Goal: Task Accomplishment & Management: Complete application form

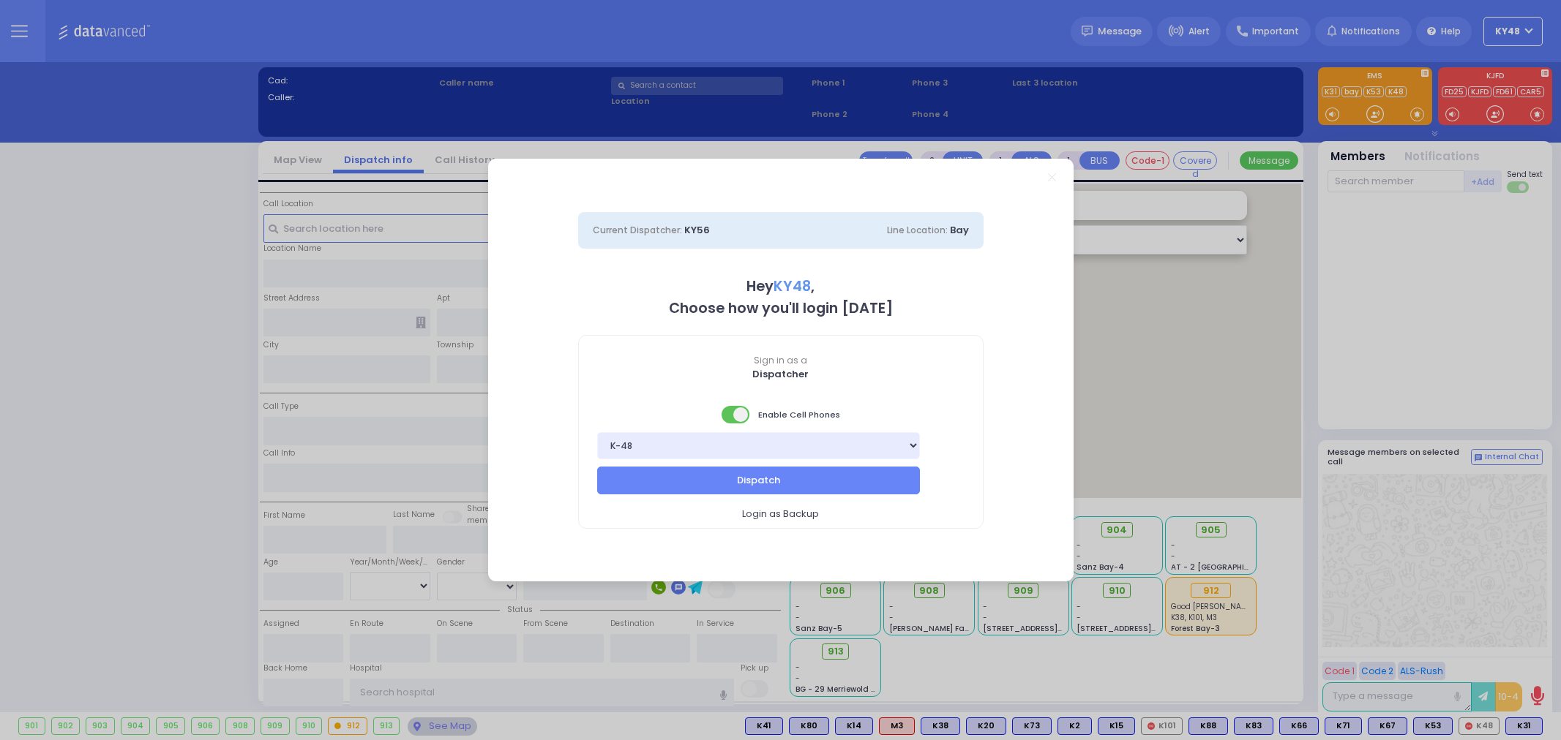
select select "13"
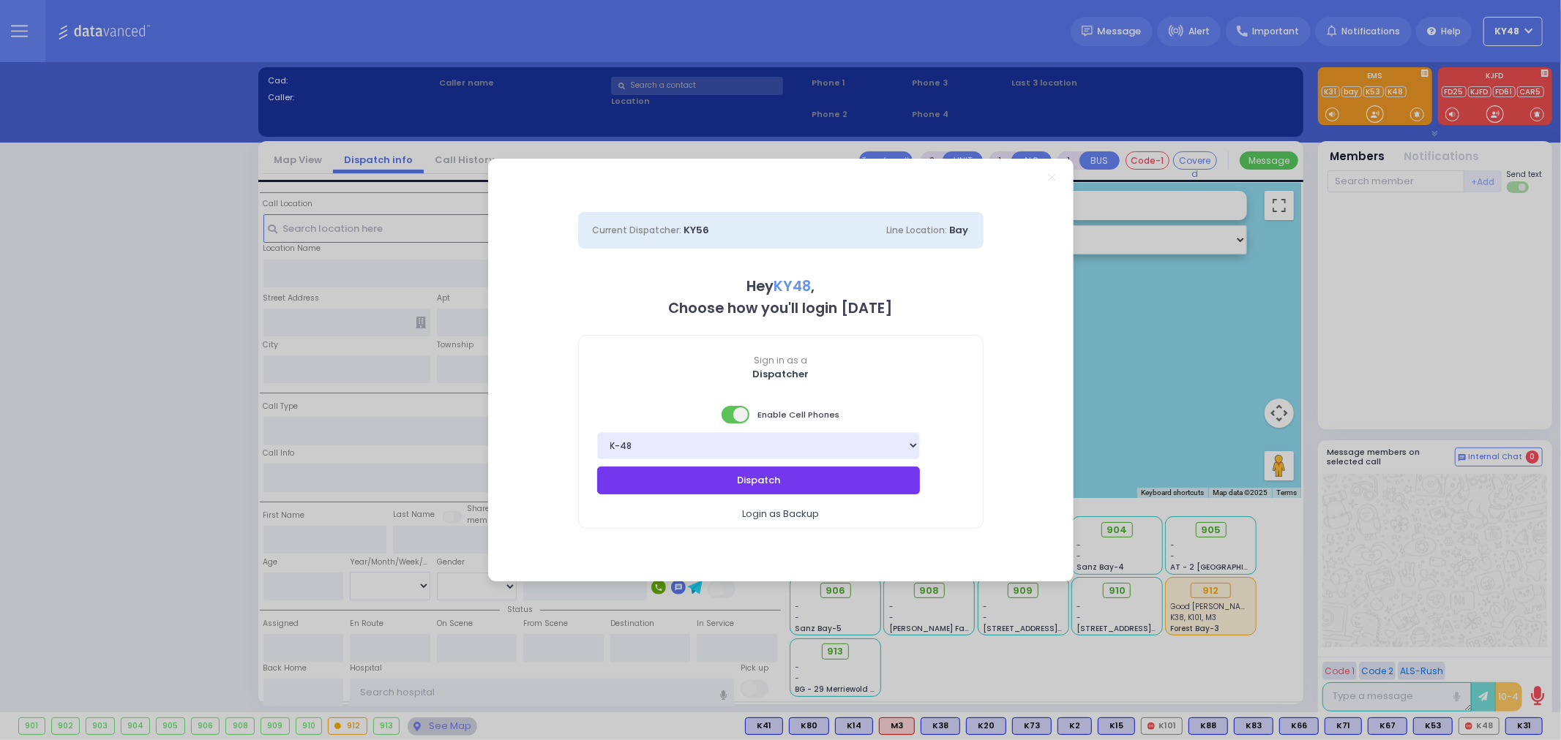
click at [686, 484] on button "Dispatch" at bounding box center [758, 481] width 323 height 28
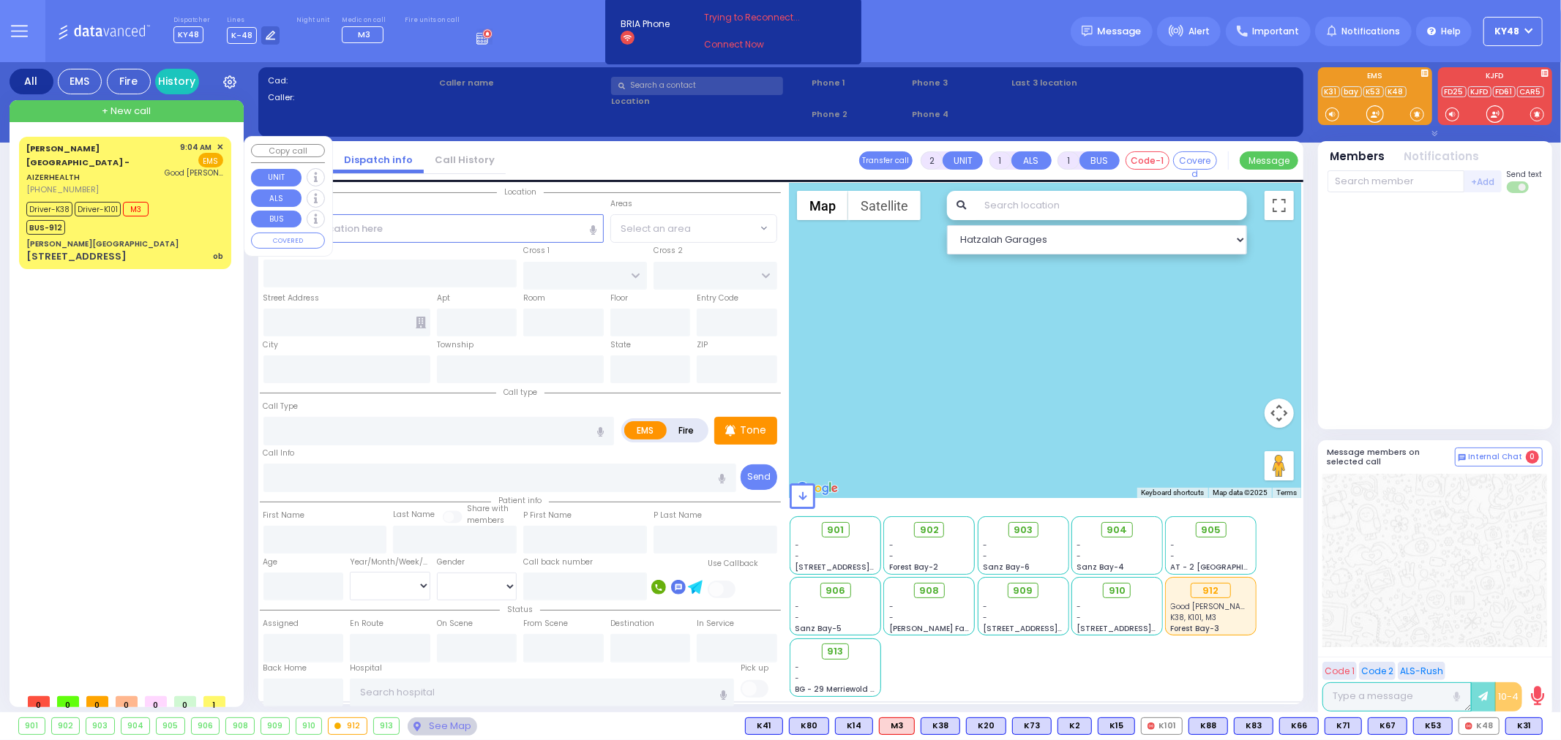
click at [198, 239] on div "[PERSON_NAME][GEOGRAPHIC_DATA]" at bounding box center [124, 244] width 197 height 11
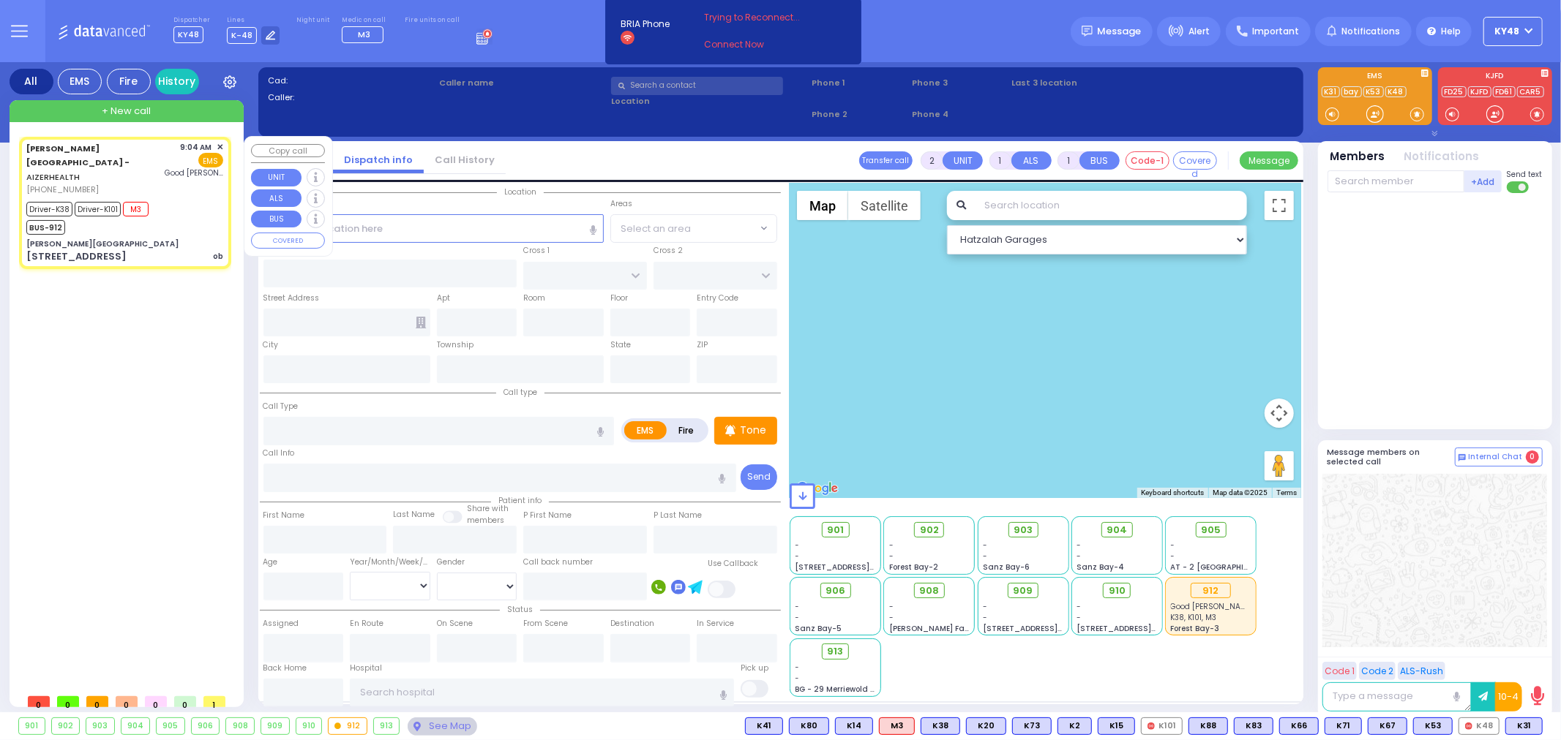
type input "6"
select select
type input "ob"
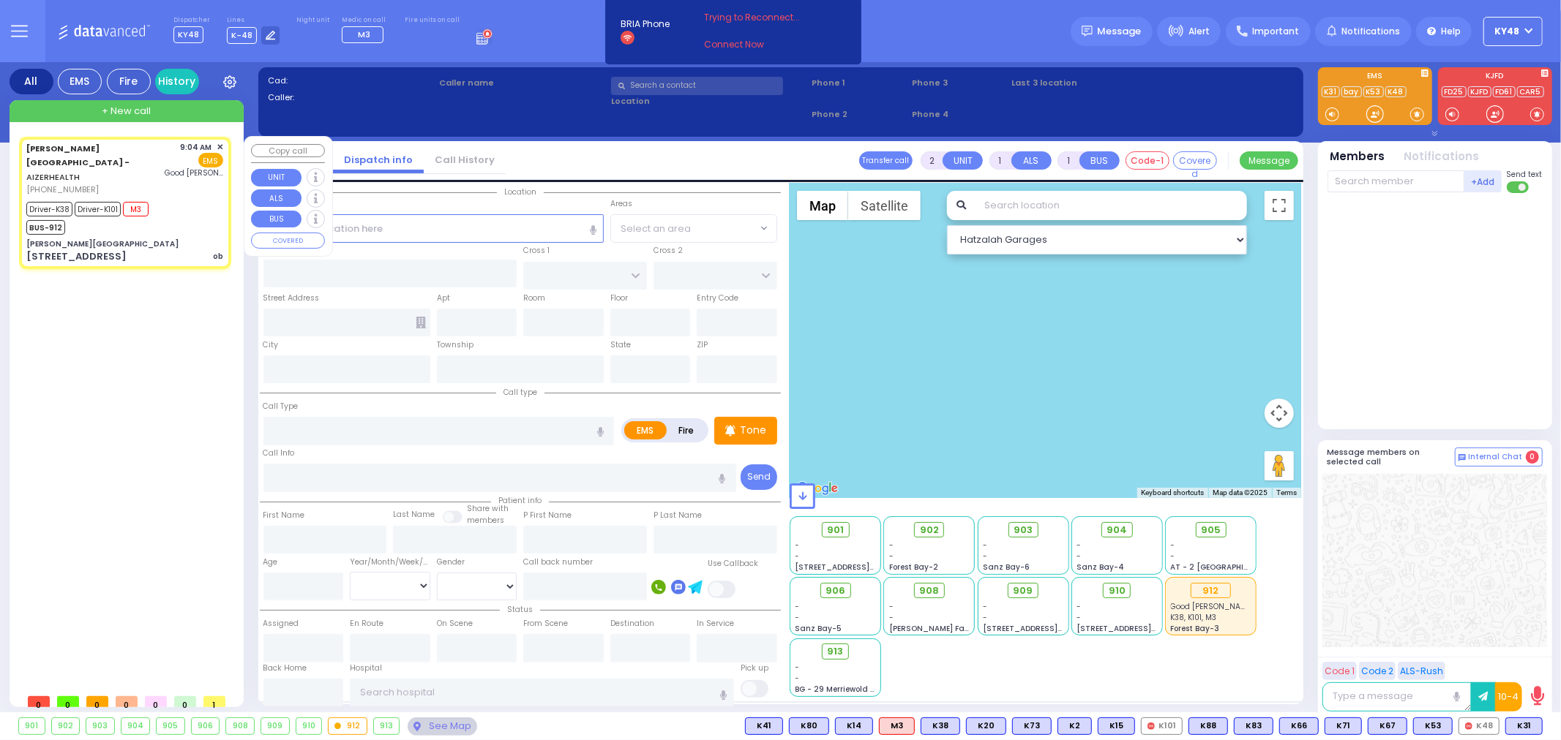
radio input "true"
type input "[PERSON_NAME]"
type input "29"
select select "Year"
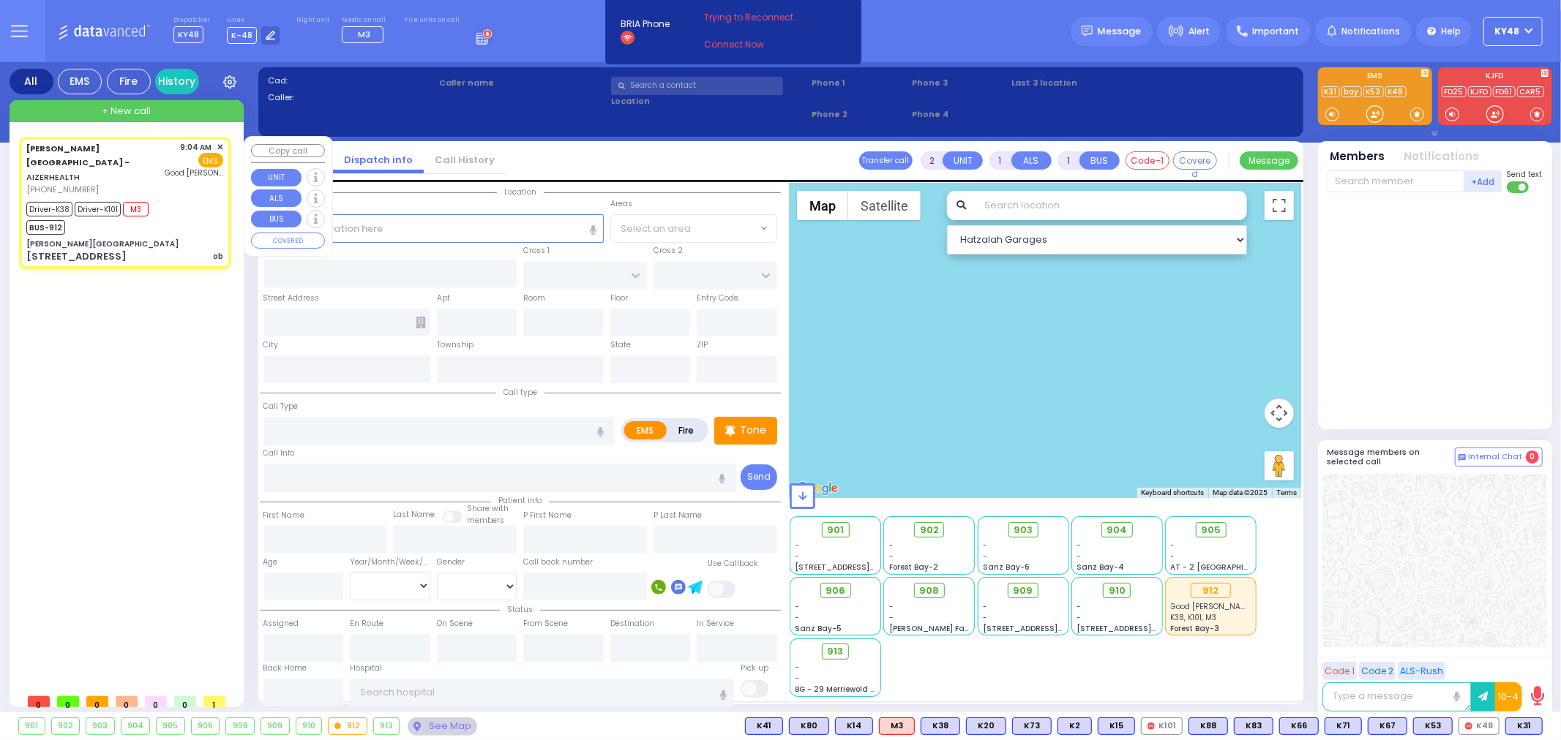
select select "[DEMOGRAPHIC_DATA]"
type input "09:04"
type input "09:06"
type input "09:13"
type input "09:36"
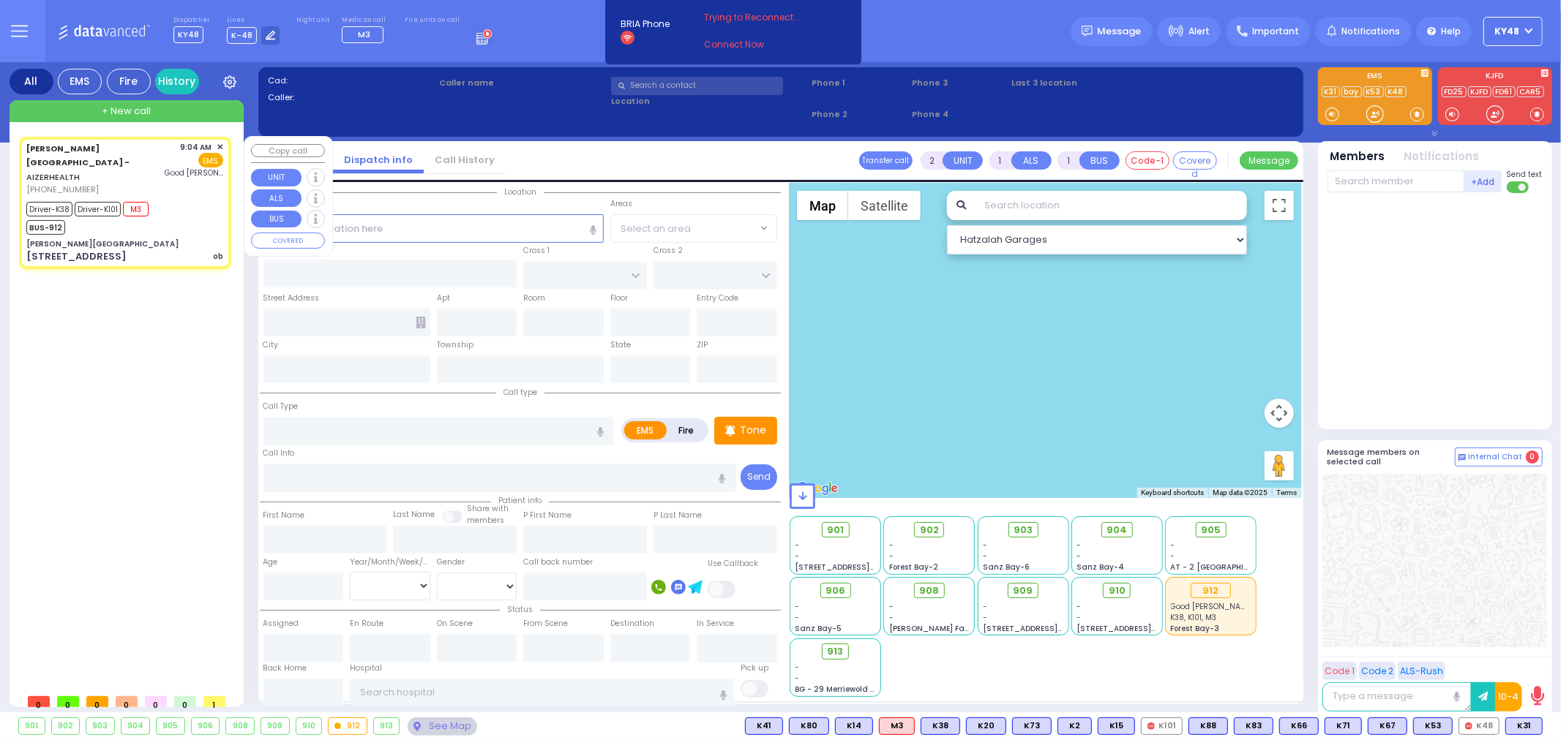
type input "[GEOGRAPHIC_DATA]"
type input "[PERSON_NAME][GEOGRAPHIC_DATA]"
type input "[PERSON_NAME] DR"
type input "[PERSON_NAME]"
type input "[STREET_ADDRESS]"
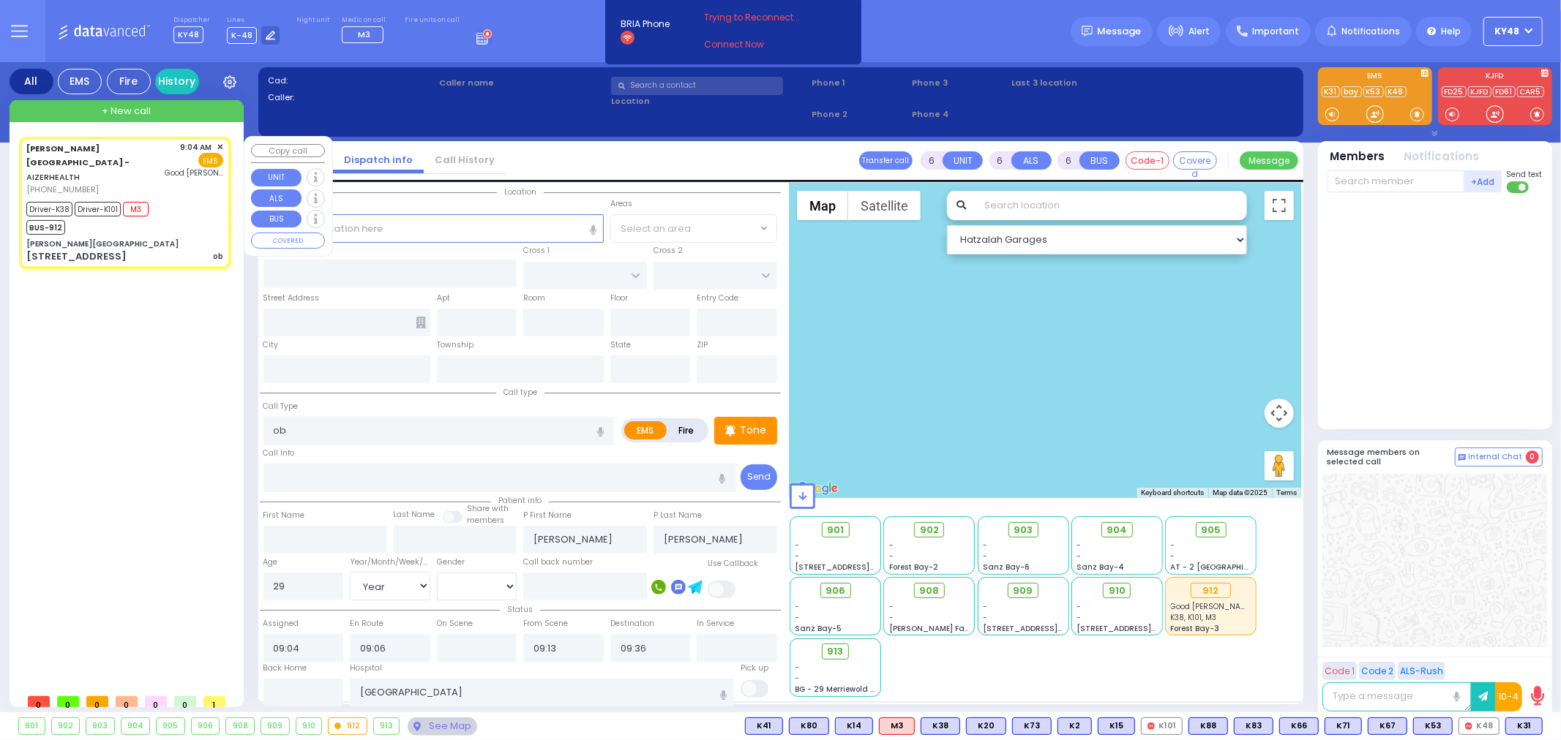
type input "[PERSON_NAME]"
type input "[US_STATE]"
type input "10950"
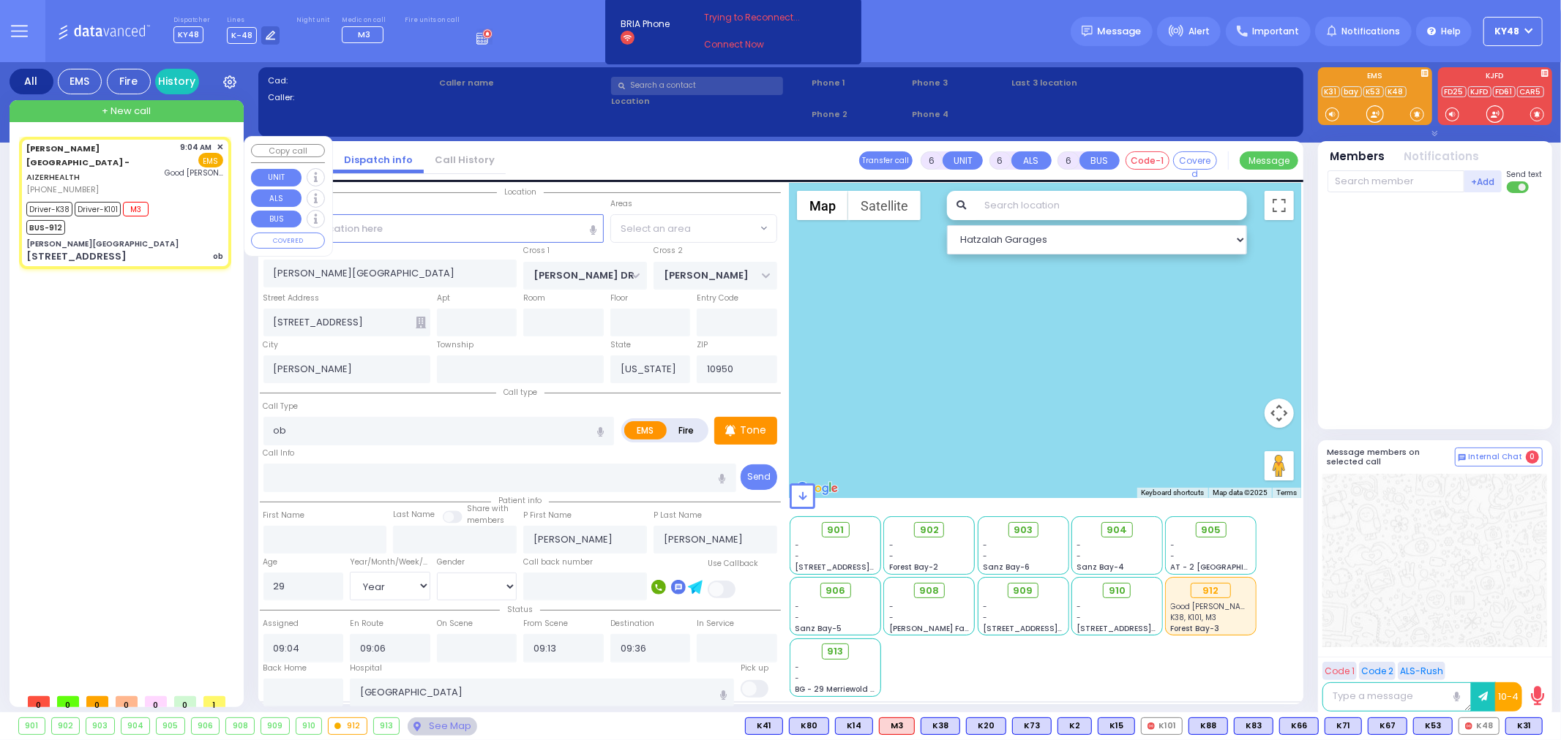
select select "Hatzalah Garages"
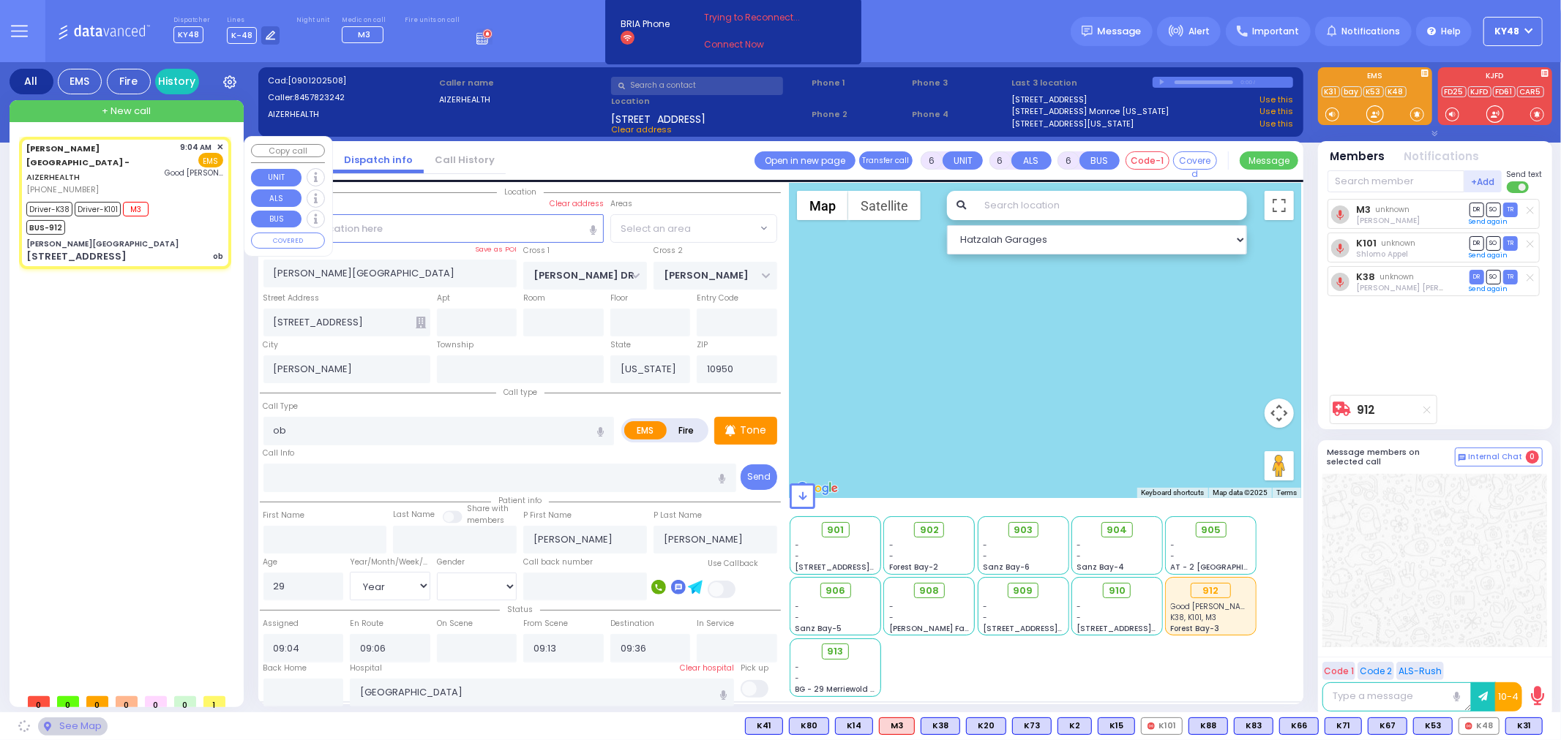
select select "SECTION 2"
drag, startPoint x: 183, startPoint y: 364, endPoint x: 185, endPoint y: 354, distance: 10.5
click at [183, 364] on div "[PERSON_NAME][GEOGRAPHIC_DATA] - AIZERHEALTH [PHONE_NUMBER] 9:04 AM ✕" at bounding box center [128, 412] width 218 height 550
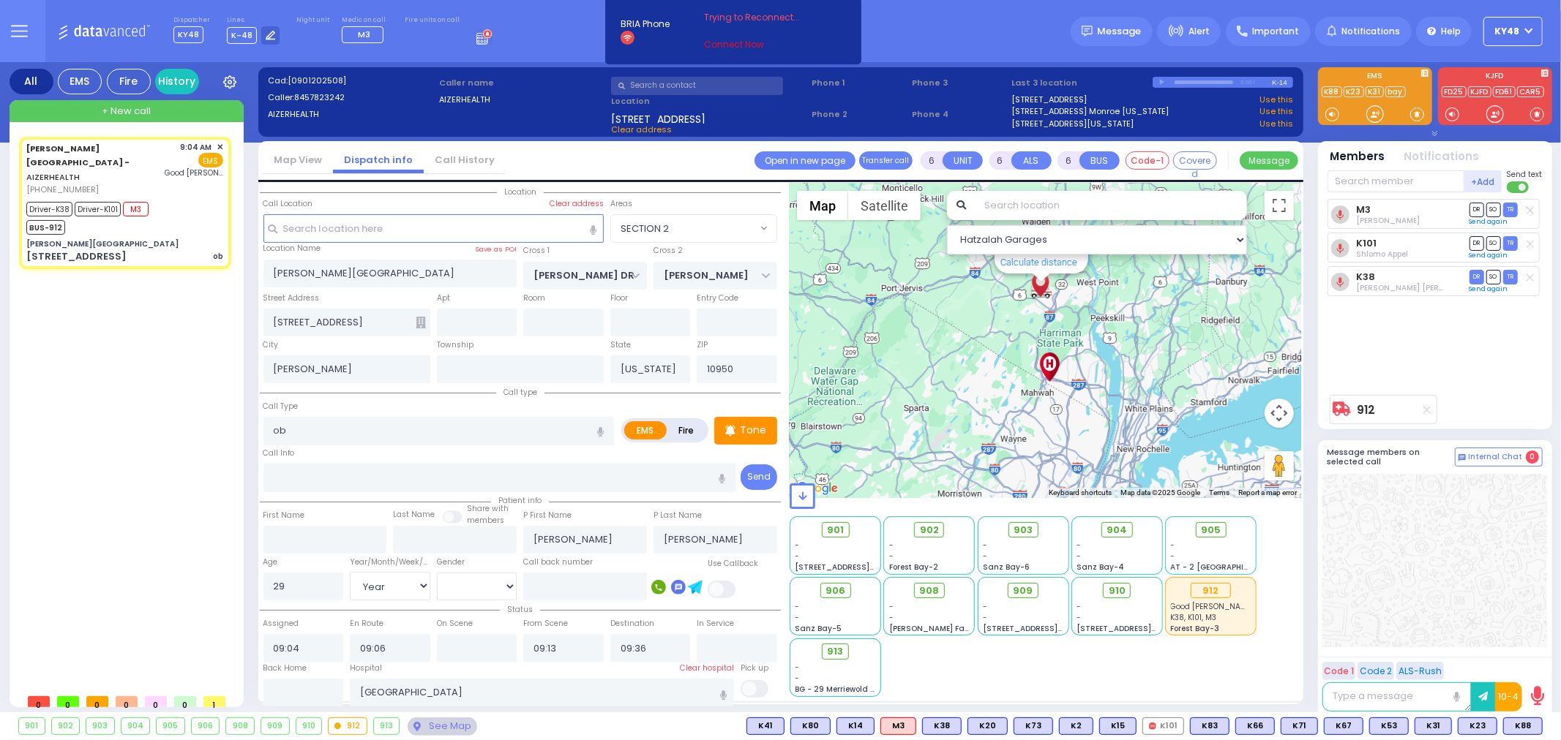
click at [710, 40] on link "Connect Now" at bounding box center [762, 44] width 116 height 13
click at [708, 42] on link "Connect Now" at bounding box center [762, 44] width 116 height 13
